Goal: Task Accomplishment & Management: Manage account settings

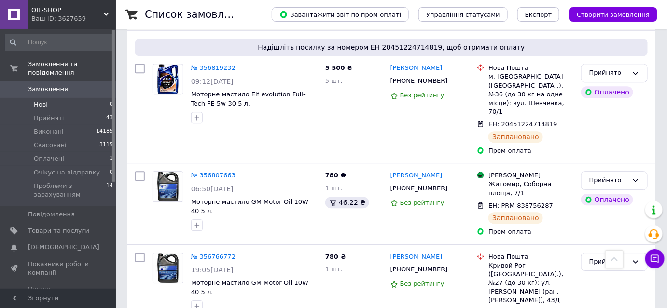
click at [50, 98] on li "Нові 0" at bounding box center [59, 105] width 119 height 14
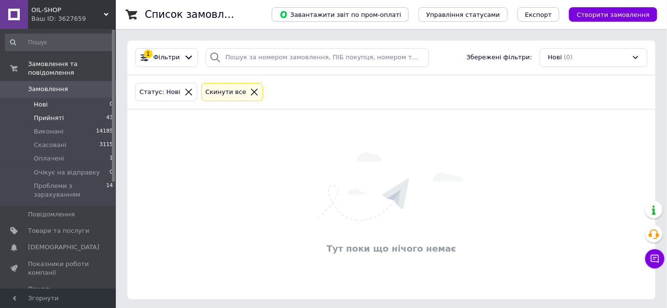
click at [84, 111] on li "Прийняті 43" at bounding box center [59, 118] width 119 height 14
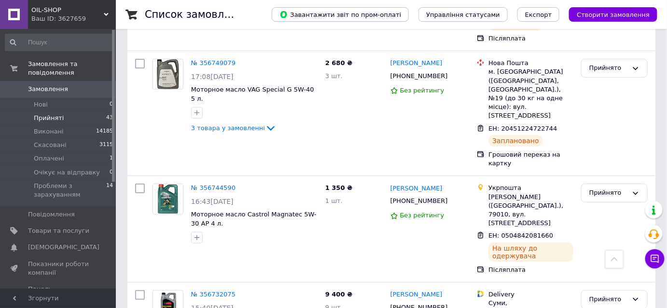
scroll to position [1358, 0]
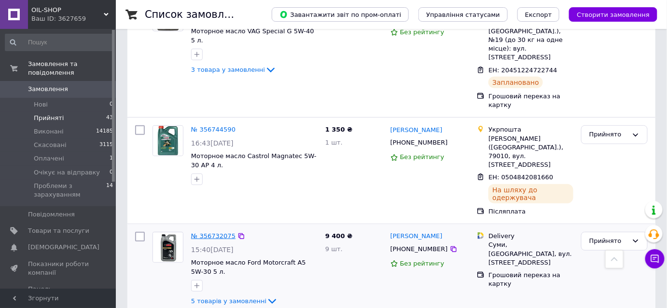
click at [202, 233] on link "№ 356732075" at bounding box center [213, 236] width 44 height 7
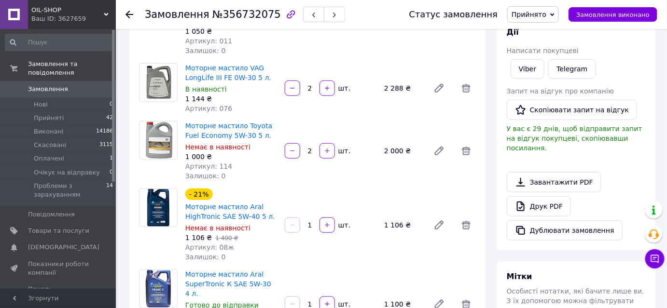
scroll to position [127, 0]
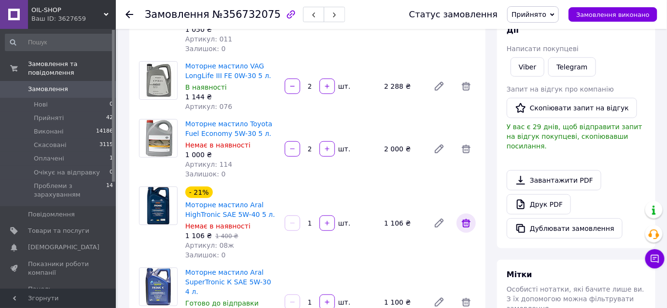
click at [473, 221] on span at bounding box center [465, 223] width 19 height 19
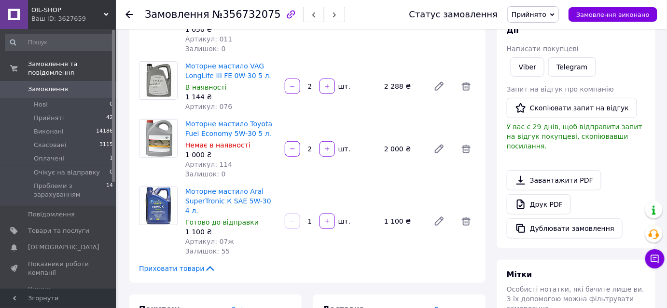
scroll to position [0, 0]
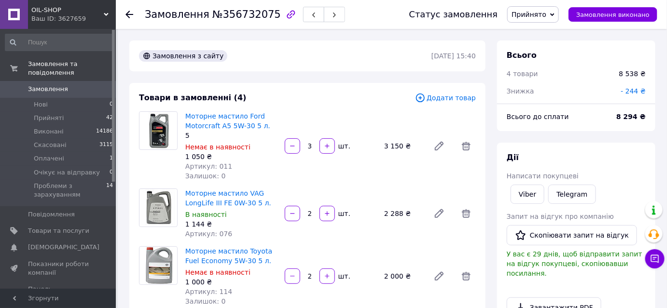
click at [634, 92] on span "- 244 ₴" at bounding box center [632, 91] width 25 height 8
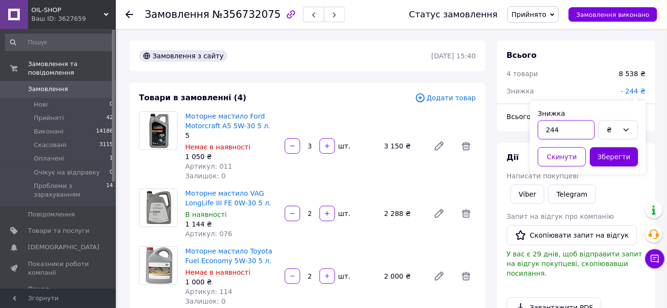
click at [566, 135] on input "244" at bounding box center [565, 129] width 57 height 19
type input "238"
click at [598, 159] on button "Зберегти" at bounding box center [613, 156] width 48 height 19
